Goal: Task Accomplishment & Management: Use online tool/utility

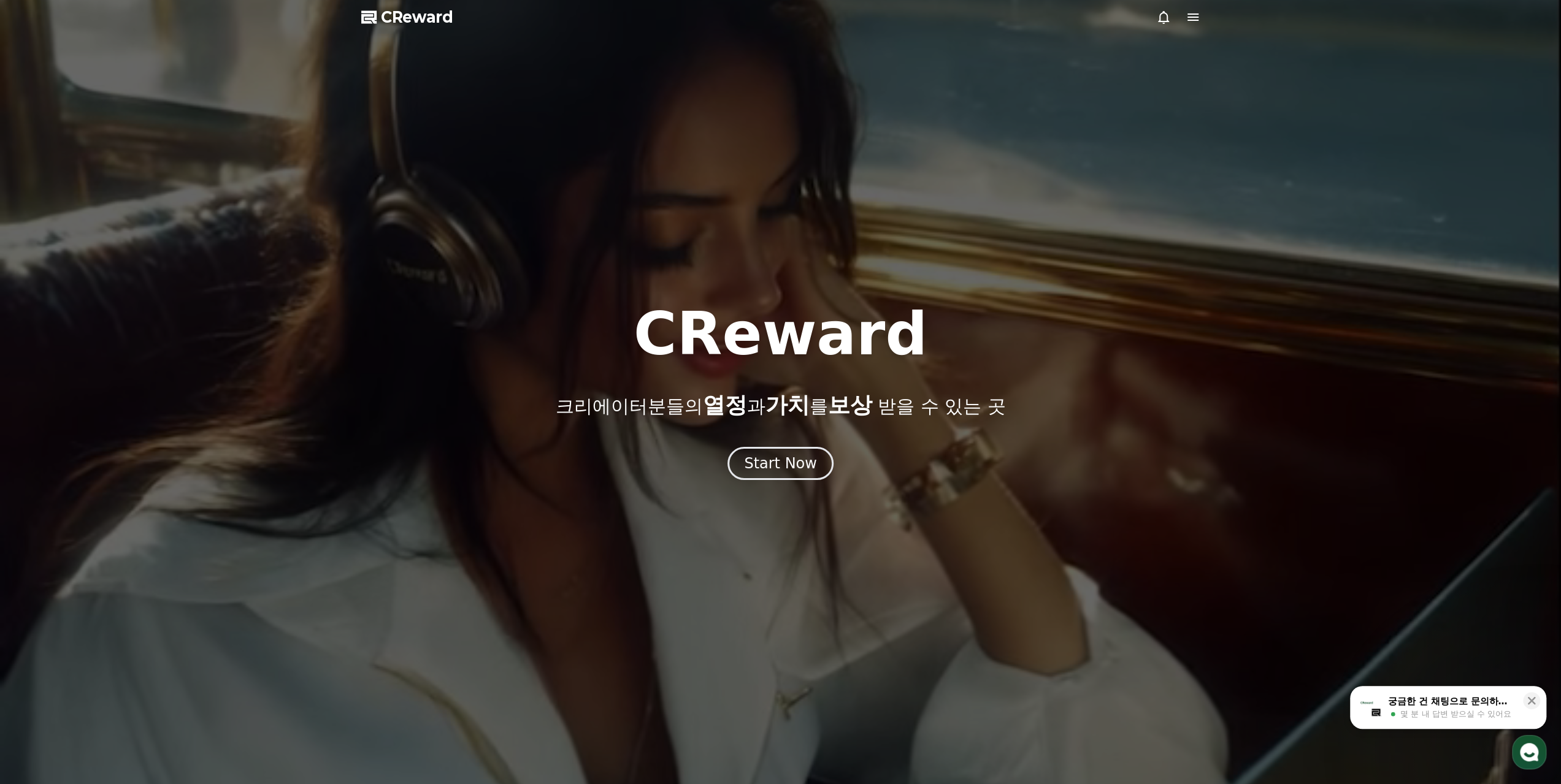
click at [800, 483] on div at bounding box center [780, 392] width 1561 height 784
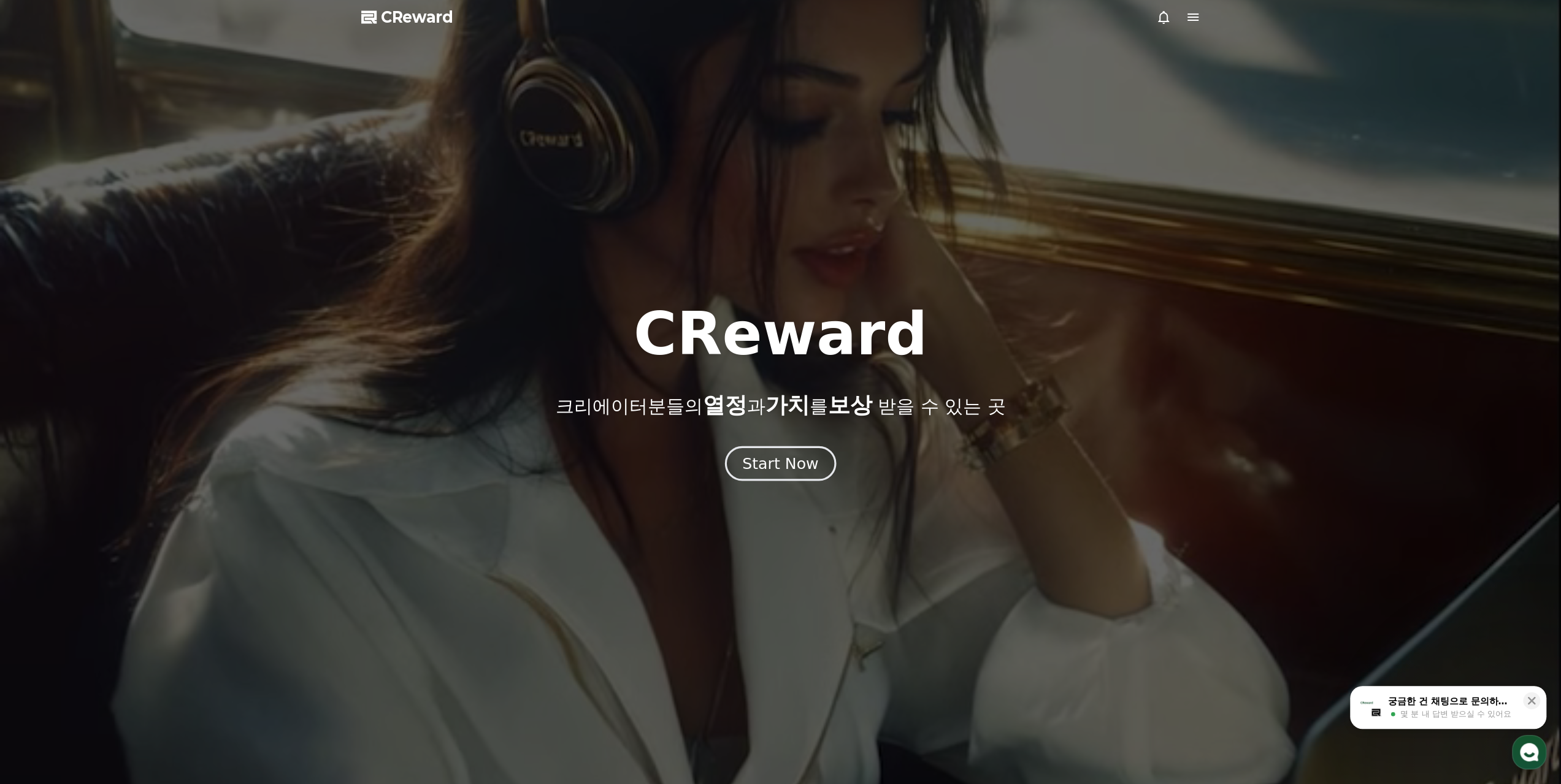
click at [796, 473] on button "Start Now" at bounding box center [780, 463] width 111 height 35
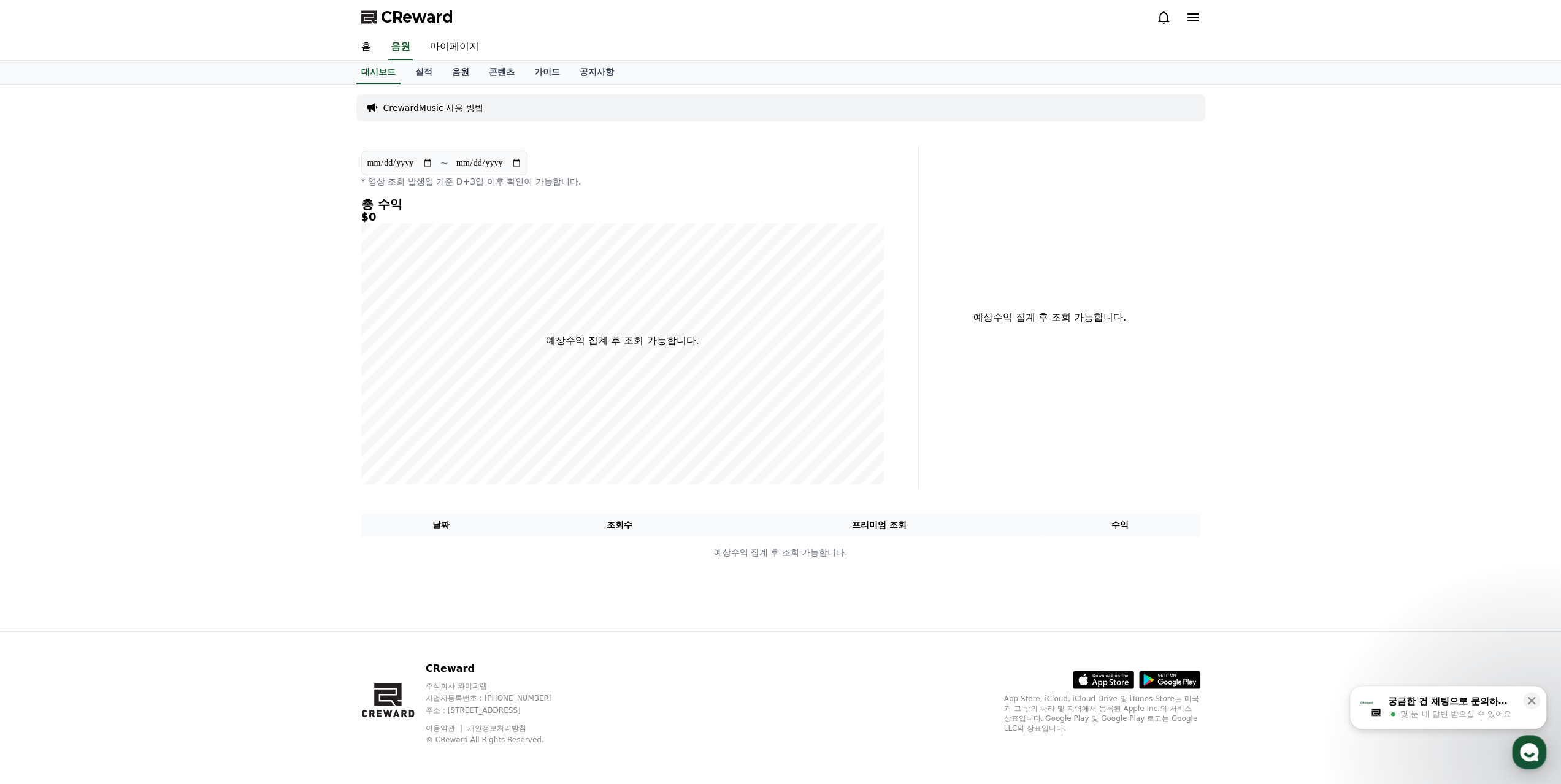
click at [466, 70] on link "음원" at bounding box center [460, 72] width 37 height 23
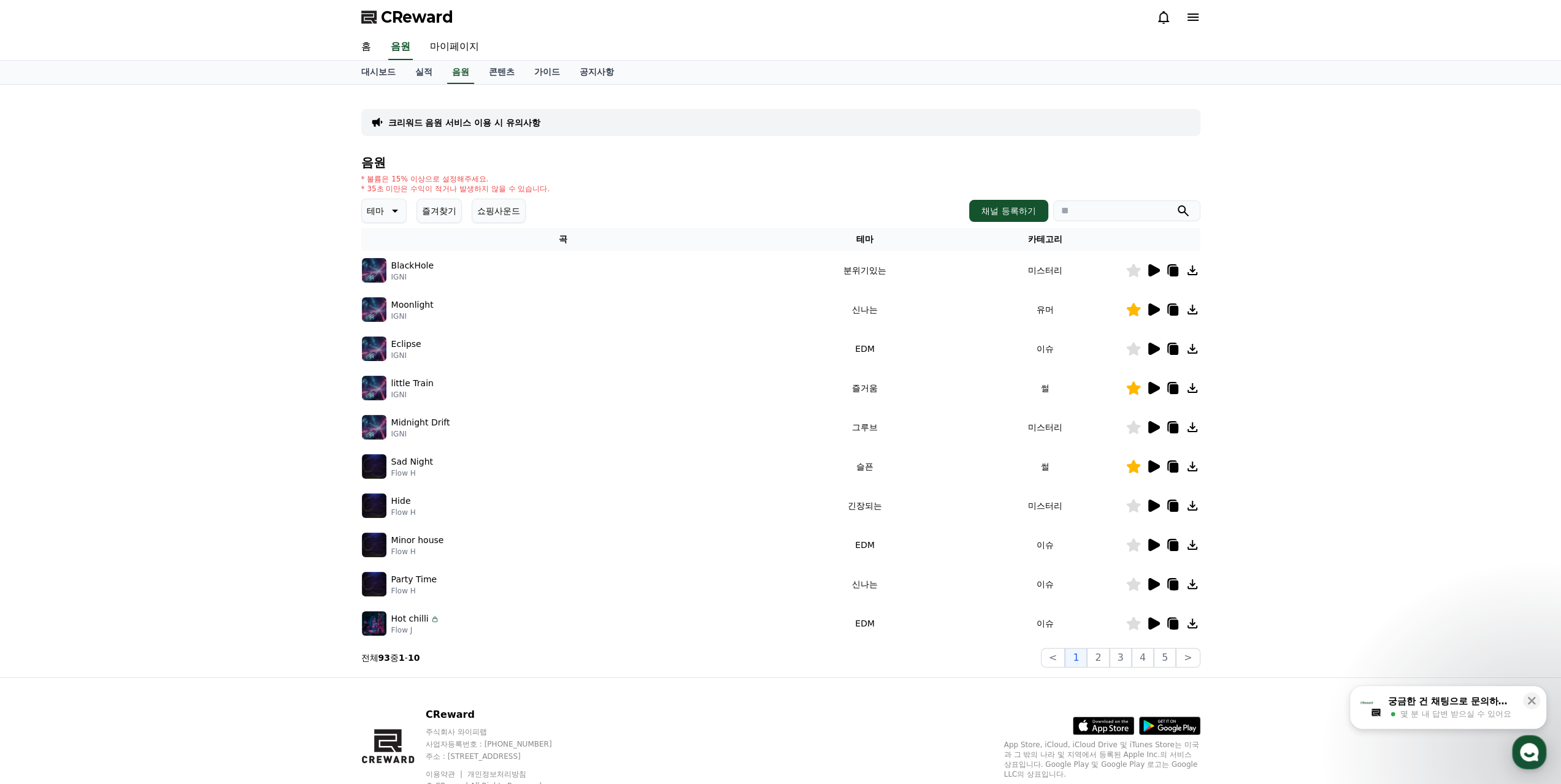
click at [444, 209] on button "즐겨찾기" at bounding box center [439, 211] width 46 height 25
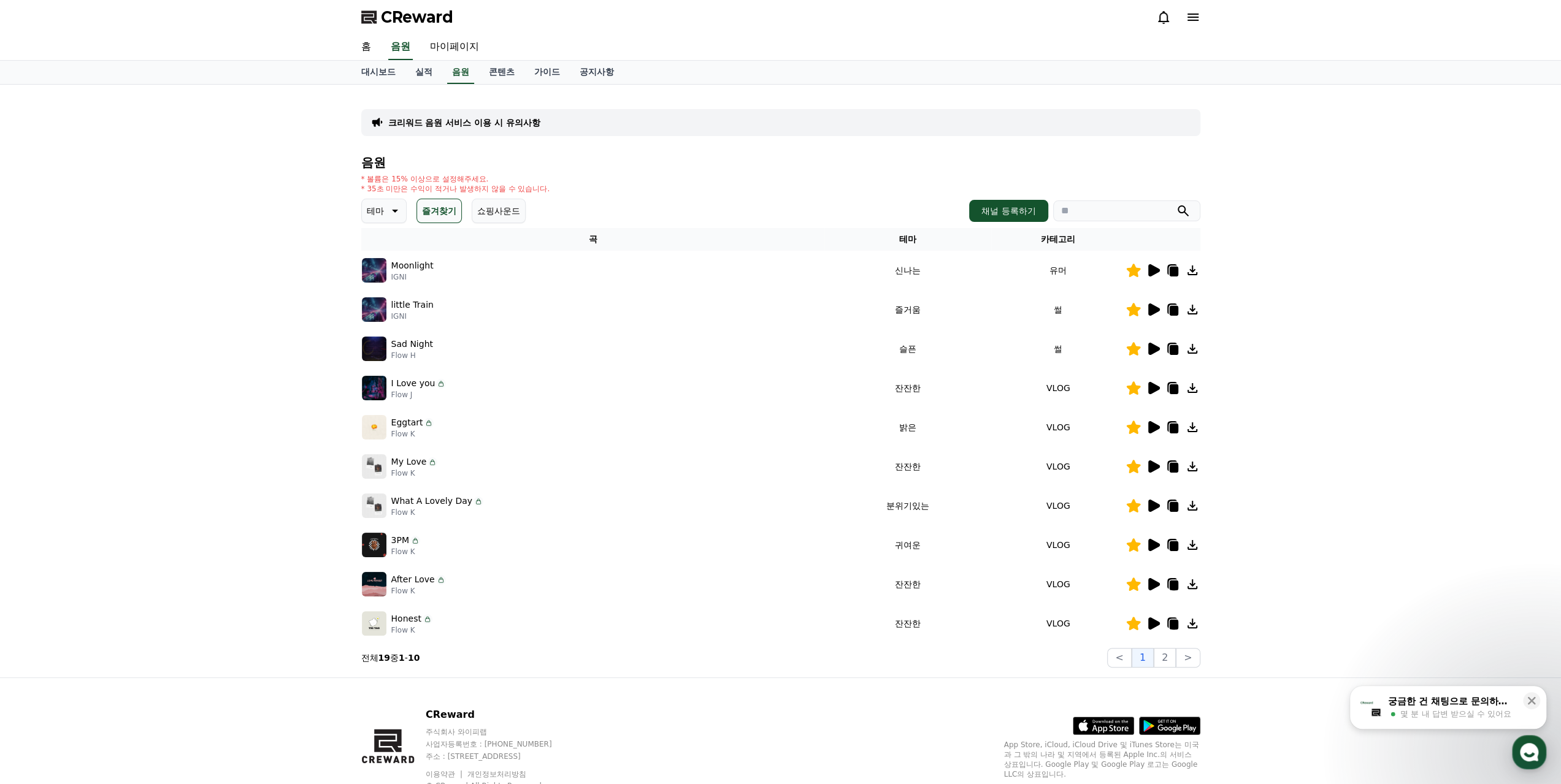
click at [1050, 315] on td "썰" at bounding box center [1058, 310] width 134 height 39
click at [1149, 306] on icon at bounding box center [1153, 309] width 12 height 12
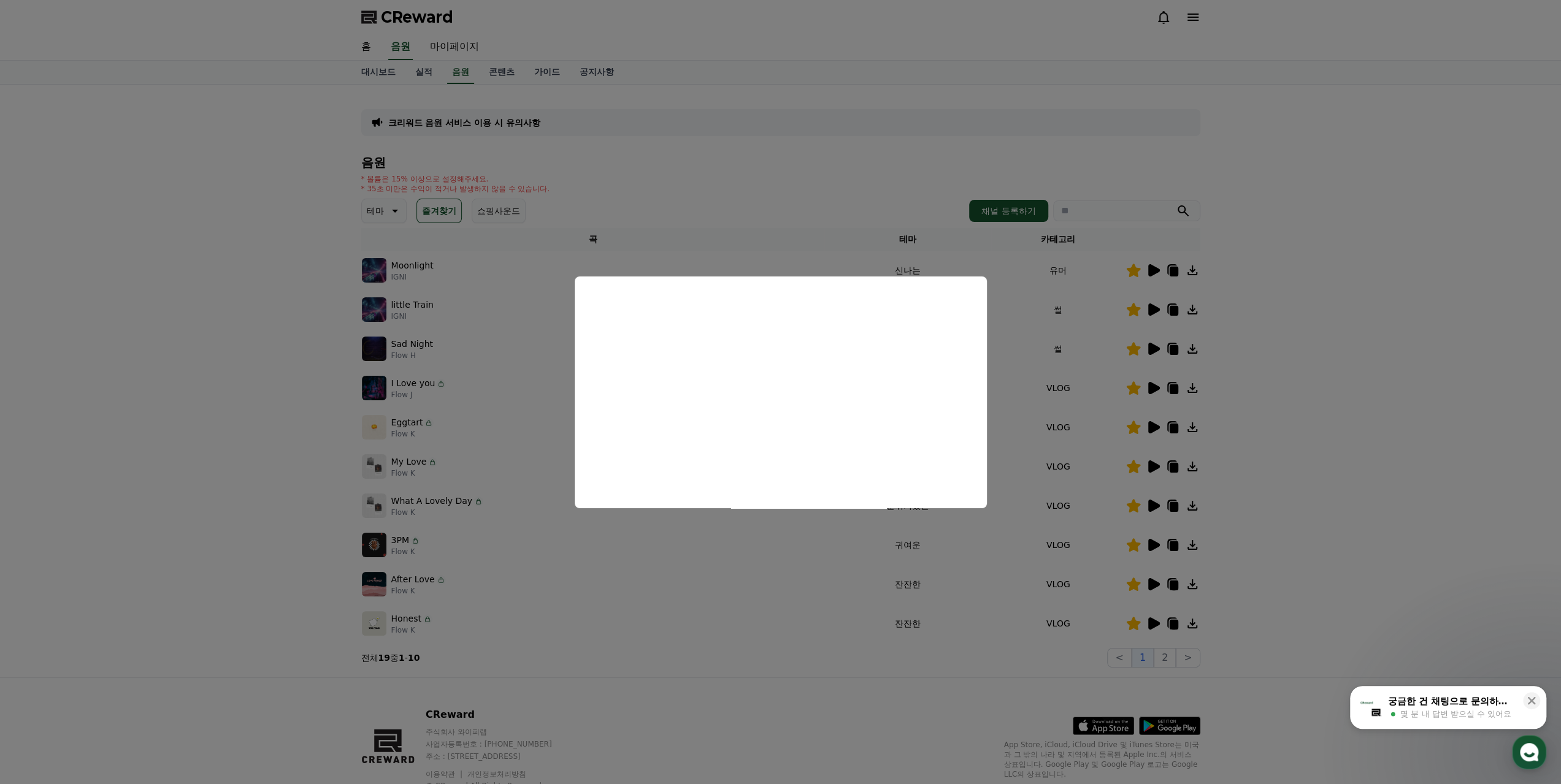
click at [697, 603] on button "close modal" at bounding box center [780, 392] width 1561 height 784
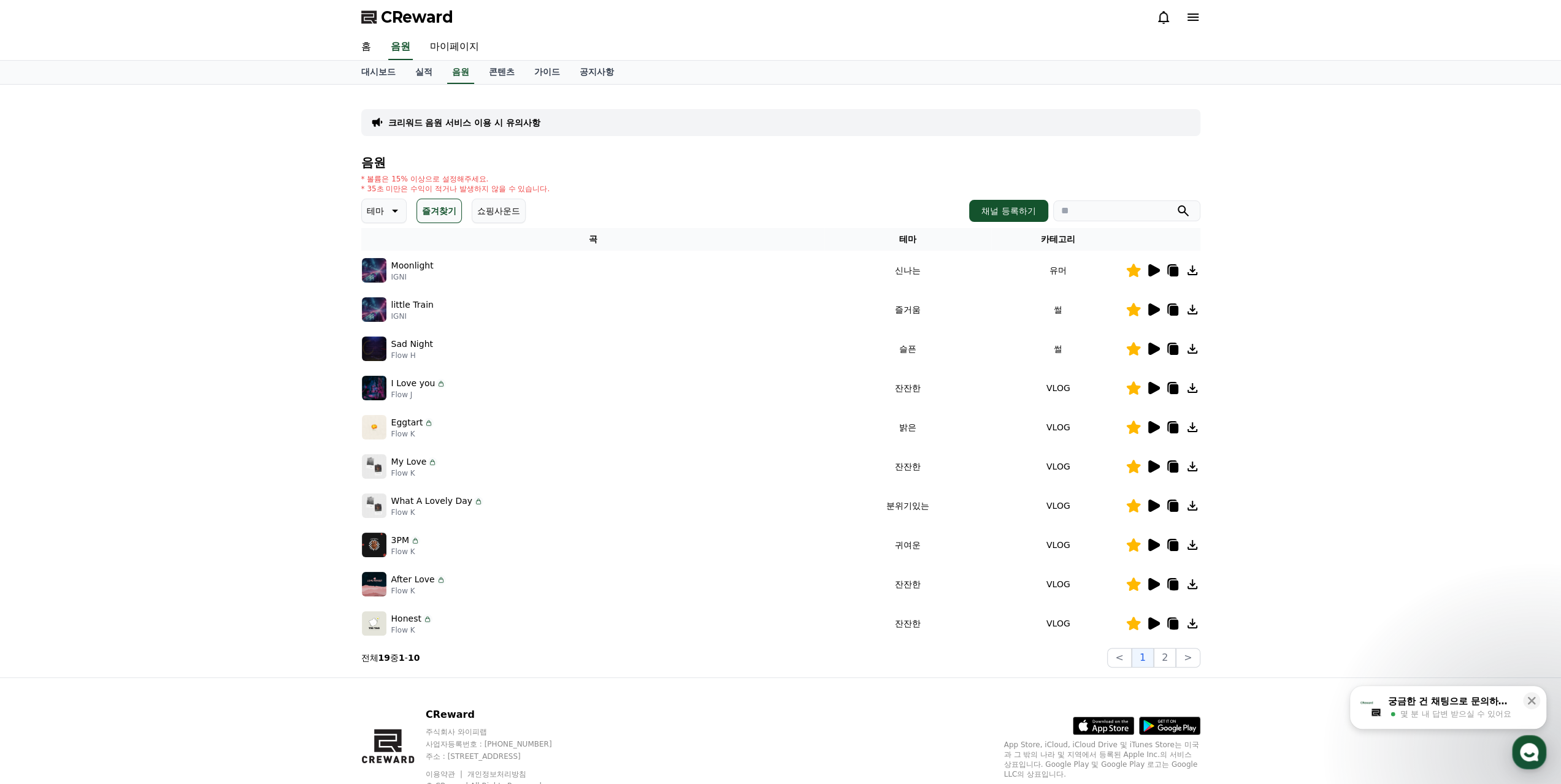
click at [1151, 545] on icon at bounding box center [1153, 544] width 12 height 12
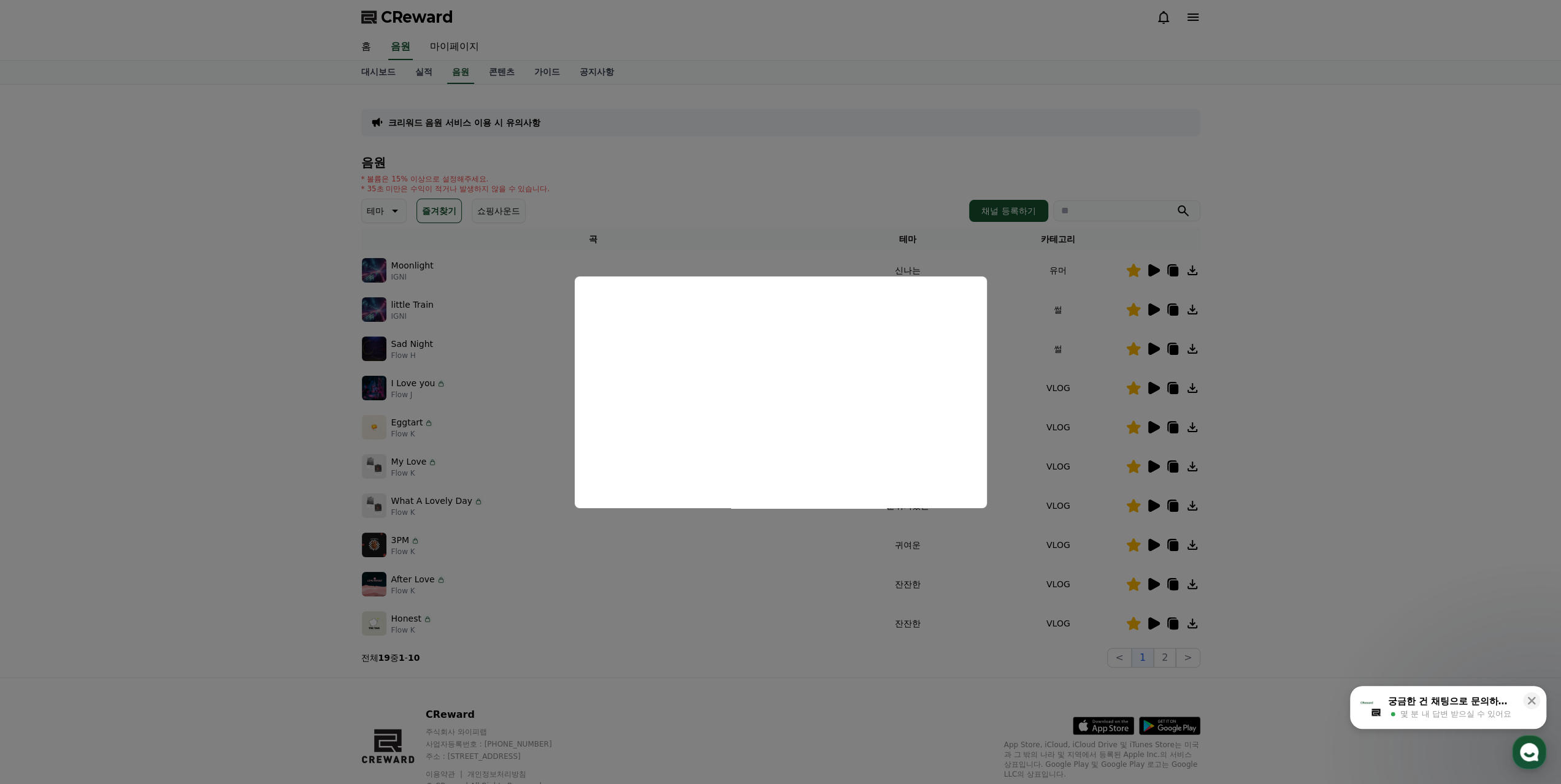
click at [800, 204] on button "close modal" at bounding box center [780, 392] width 1561 height 784
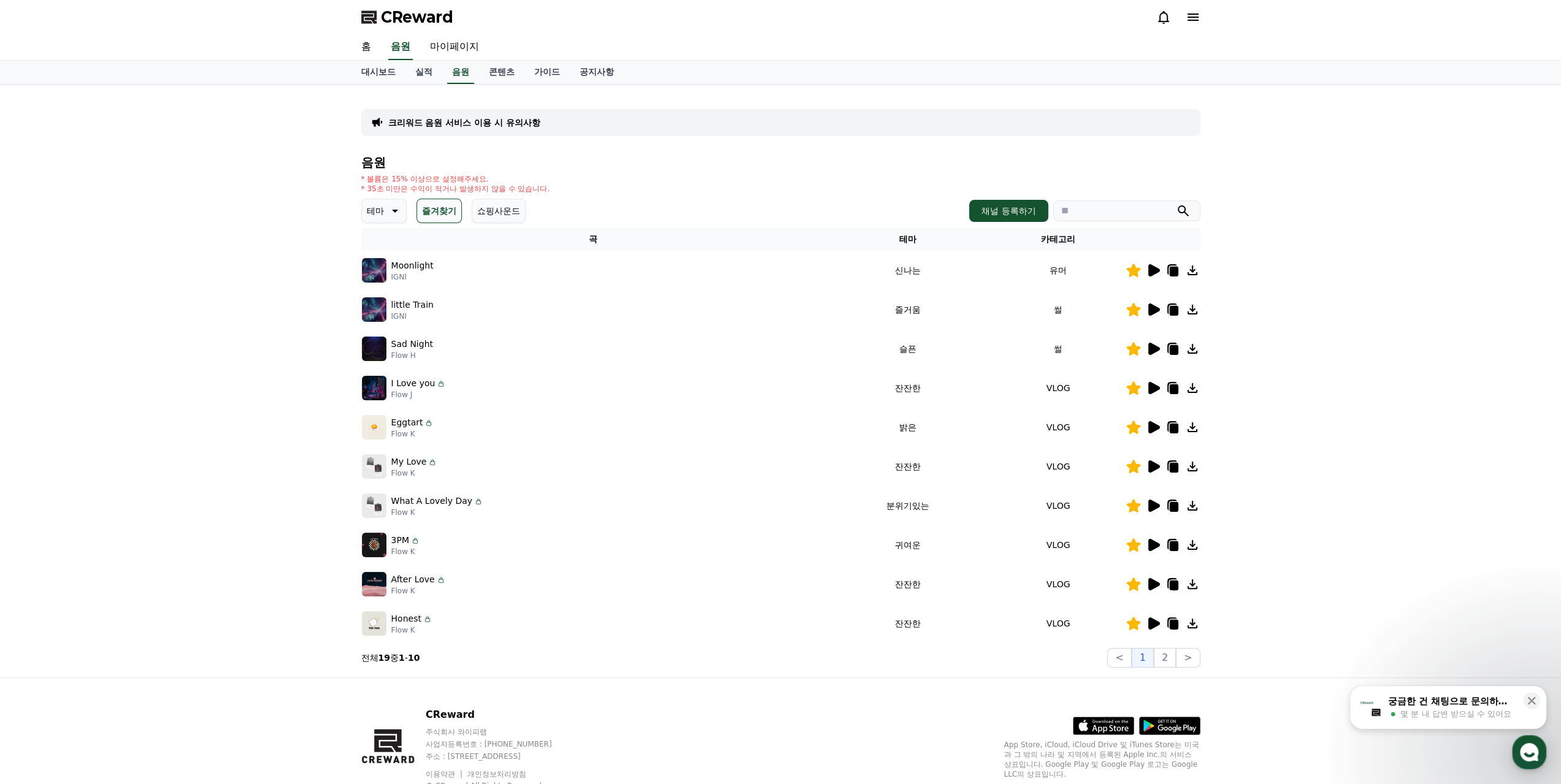
click at [1155, 428] on icon at bounding box center [1153, 426] width 12 height 12
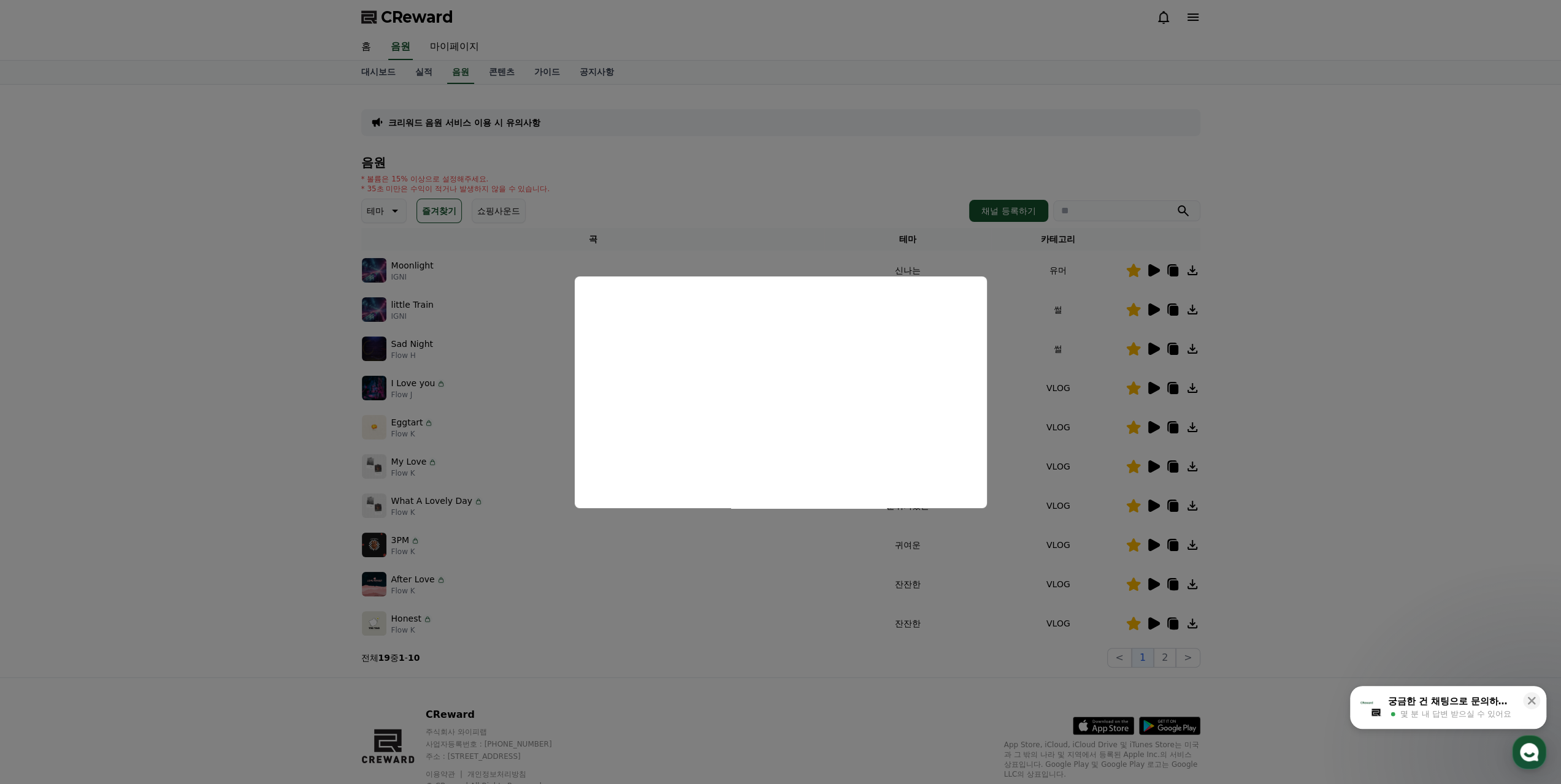
click at [1388, 377] on button "close modal" at bounding box center [780, 392] width 1561 height 784
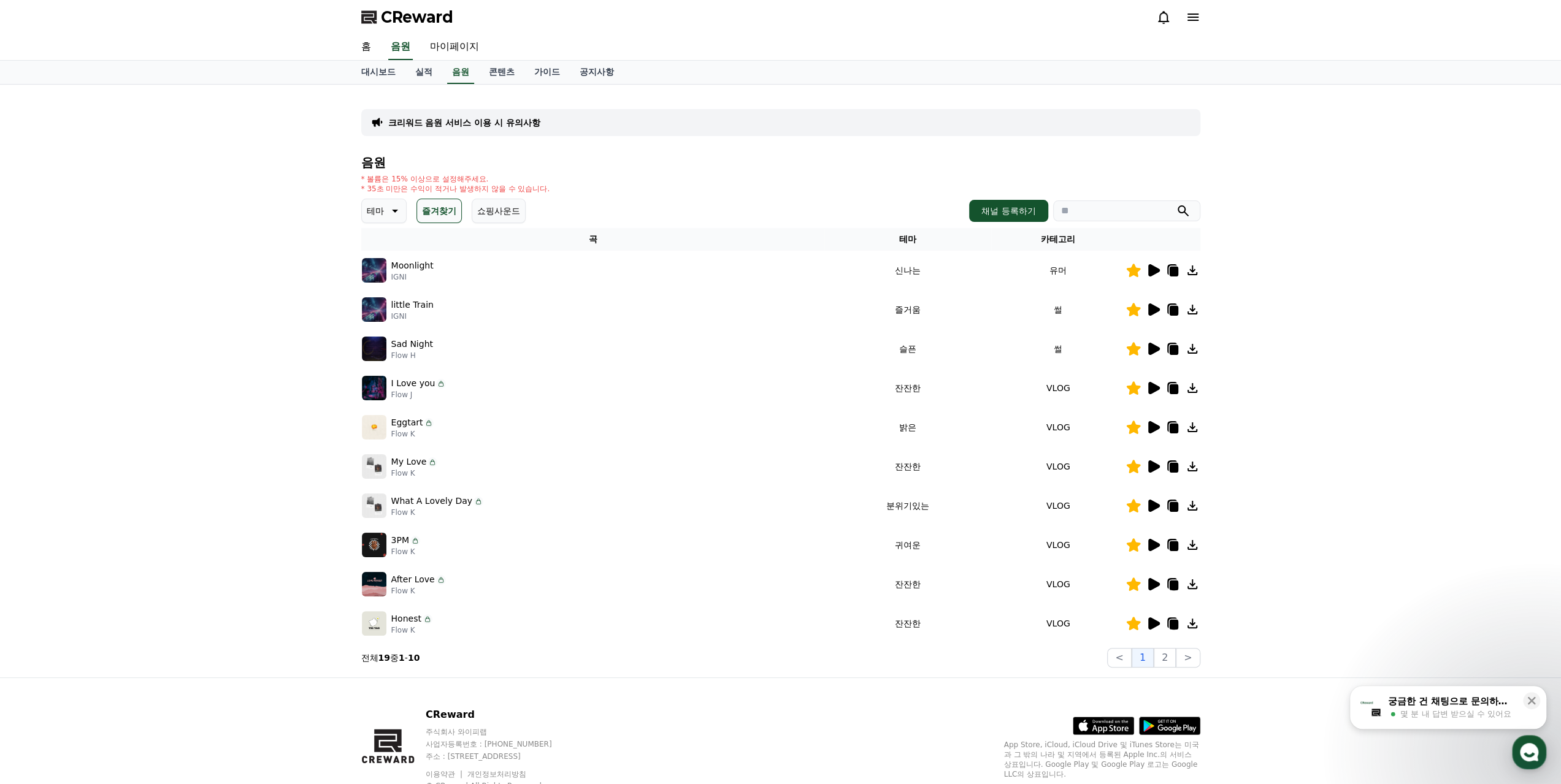
click at [1170, 426] on icon at bounding box center [1173, 429] width 8 height 10
